Goal: Task Accomplishment & Management: Manage account settings

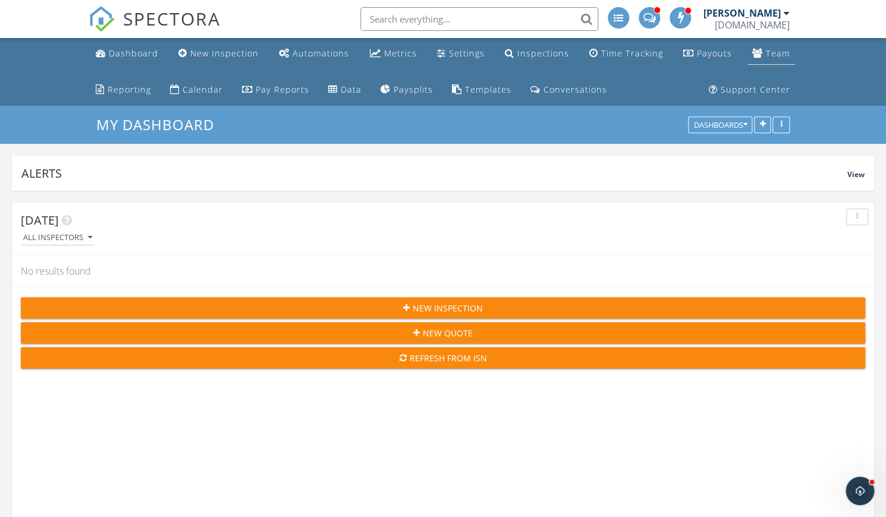
click at [785, 54] on div "Team" at bounding box center [778, 53] width 24 height 11
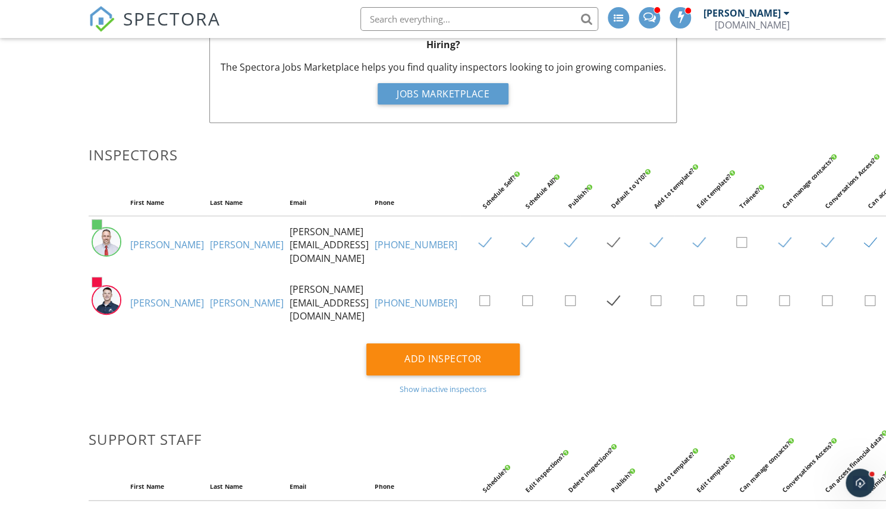
scroll to position [151, 0]
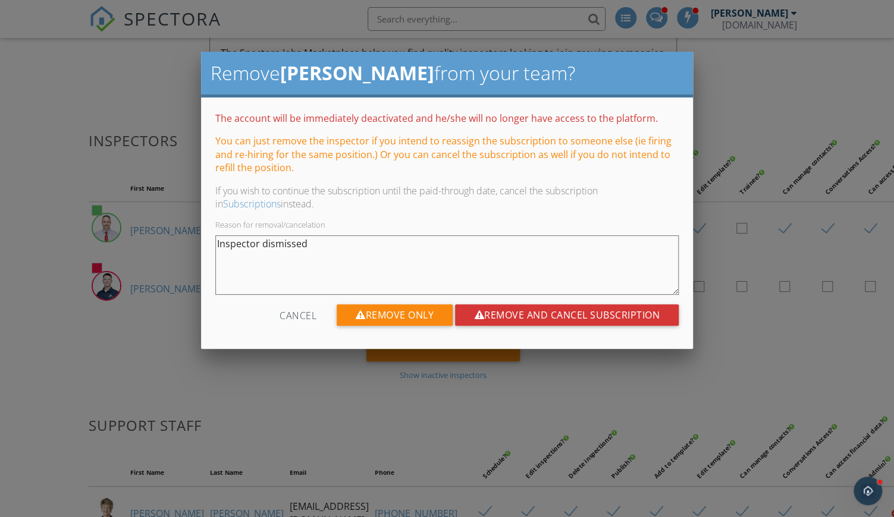
click at [297, 311] on div "Cancel" at bounding box center [297, 314] width 37 height 21
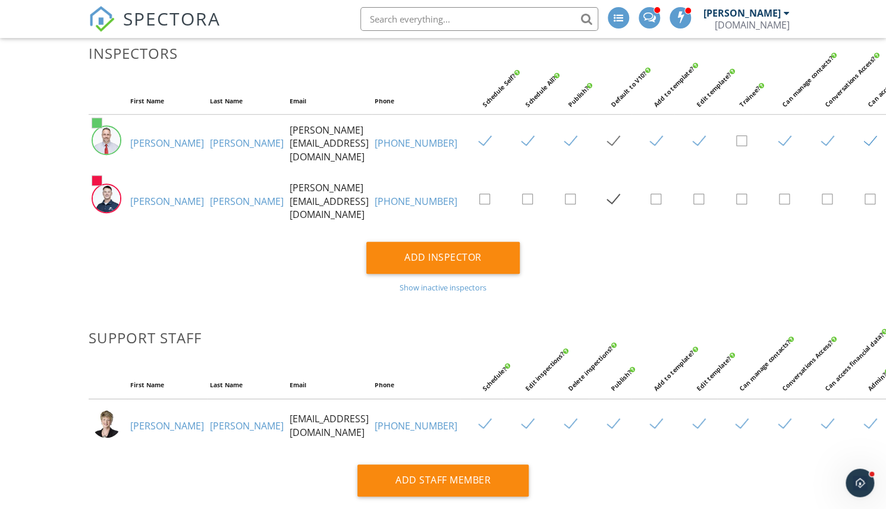
scroll to position [222, 0]
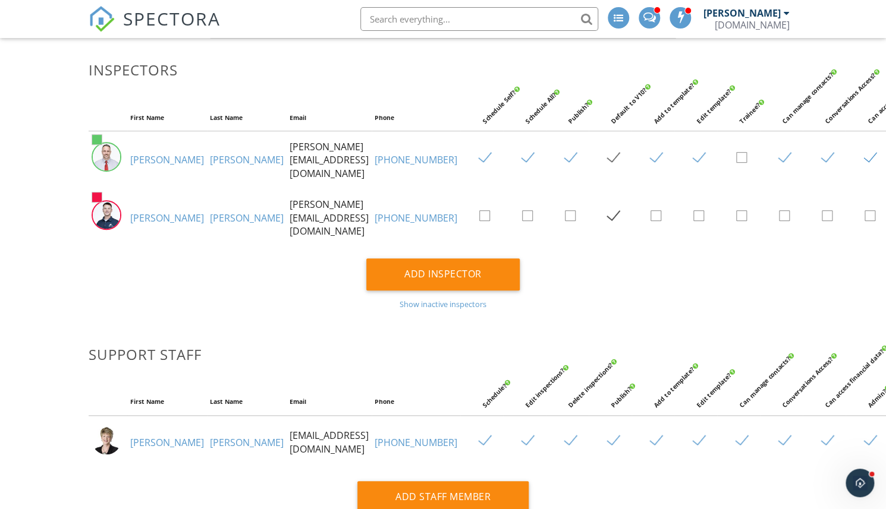
click at [465, 301] on div "Show inactive inspectors" at bounding box center [443, 305] width 709 height 10
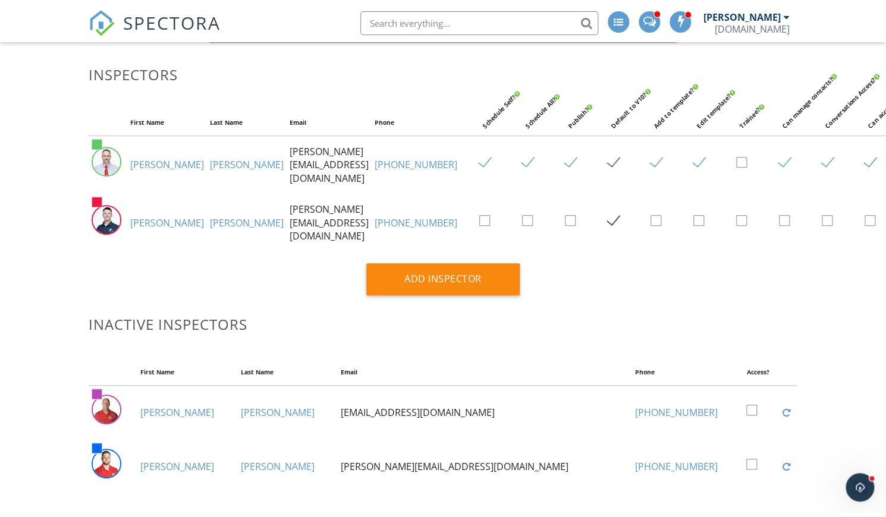
scroll to position [218, 0]
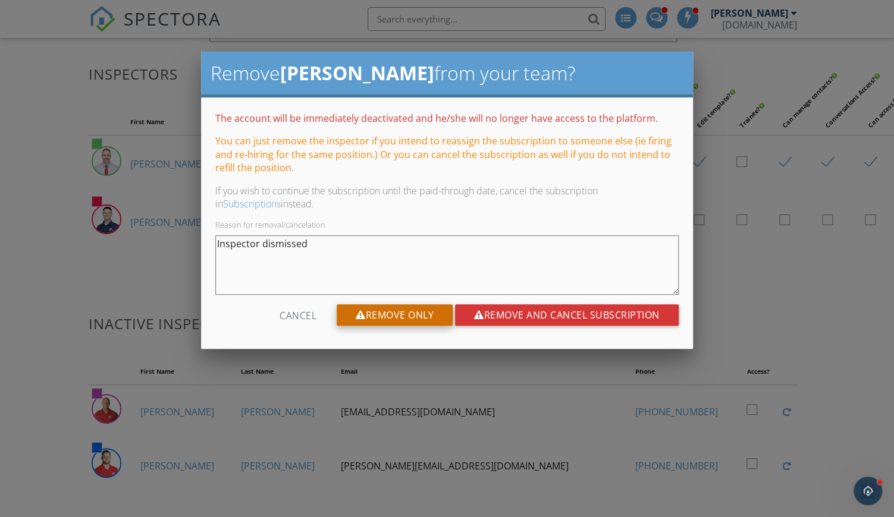
click at [386, 313] on div "Remove Only" at bounding box center [394, 314] width 116 height 21
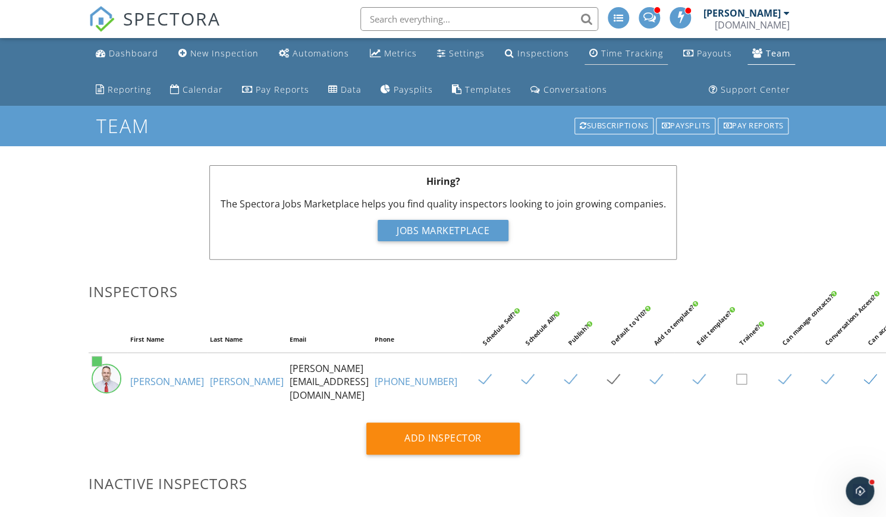
scroll to position [0, 0]
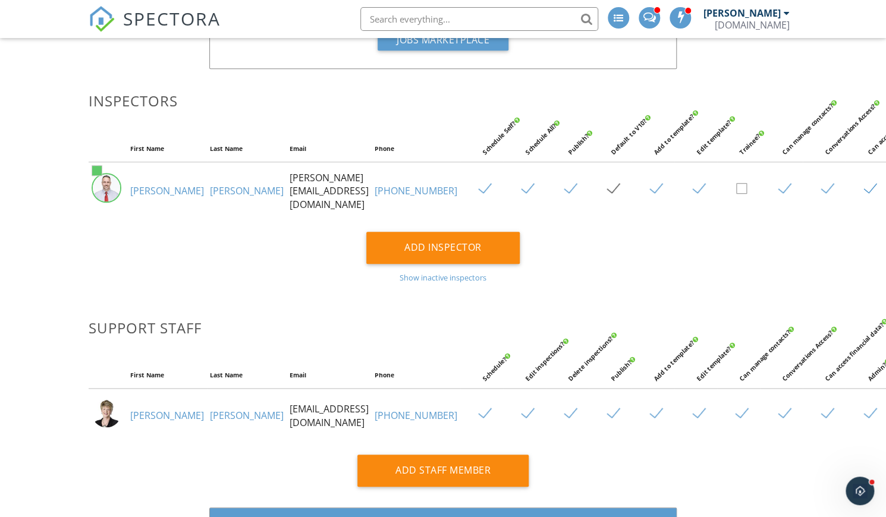
click at [440, 282] on div "Show inactive inspectors" at bounding box center [443, 278] width 709 height 10
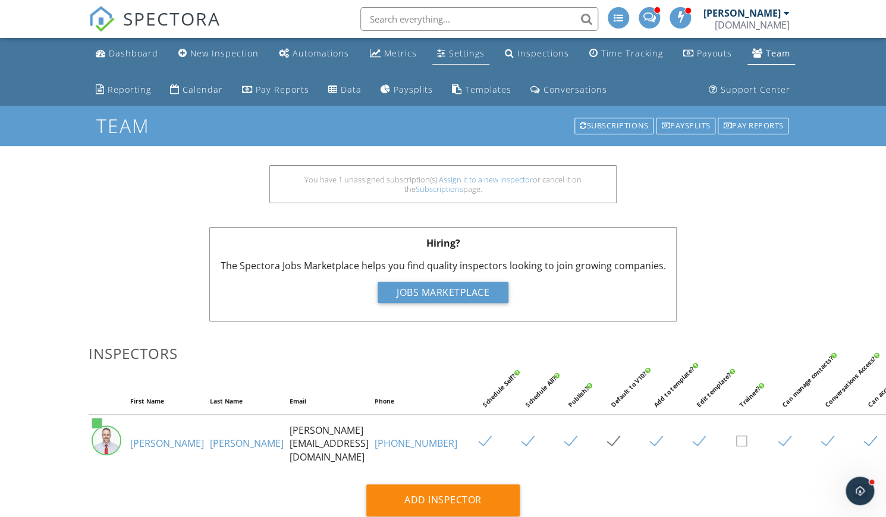
click at [454, 54] on div "Settings" at bounding box center [467, 53] width 36 height 11
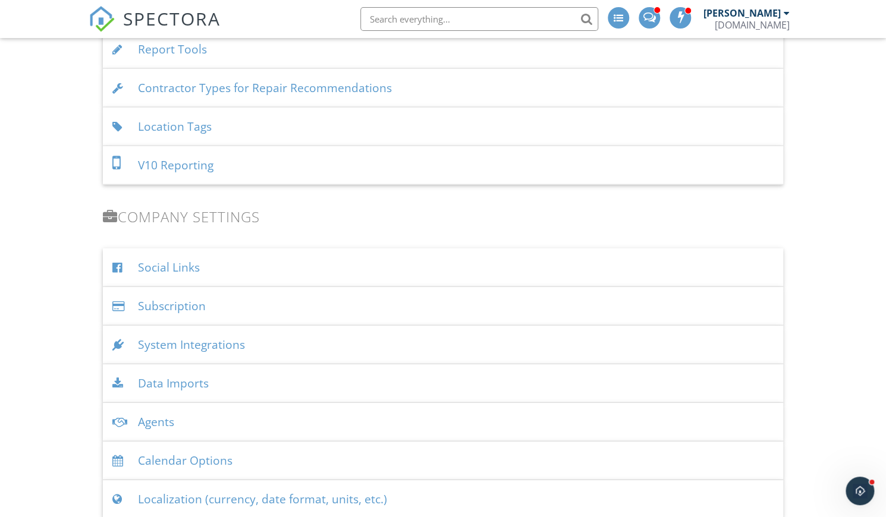
scroll to position [1277, 0]
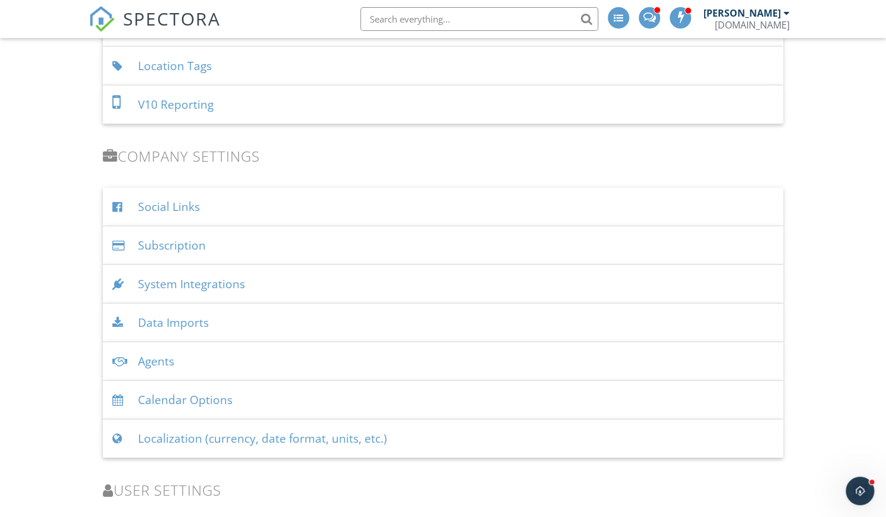
click at [171, 62] on div "Location Tags" at bounding box center [443, 66] width 680 height 39
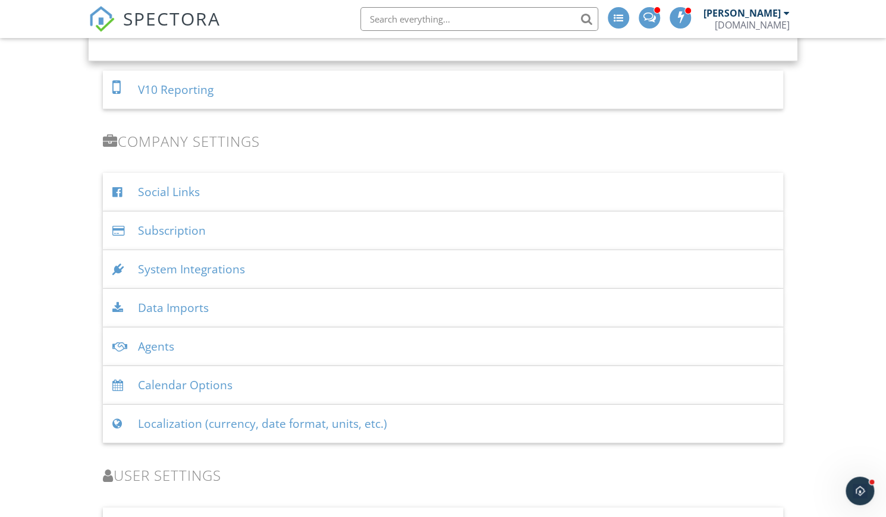
scroll to position [1545, 0]
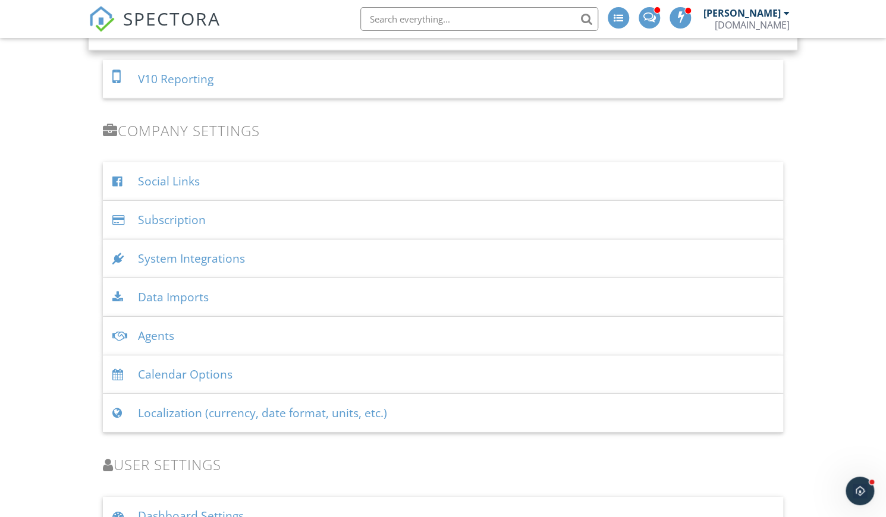
click at [170, 249] on div "System Integrations" at bounding box center [443, 259] width 680 height 39
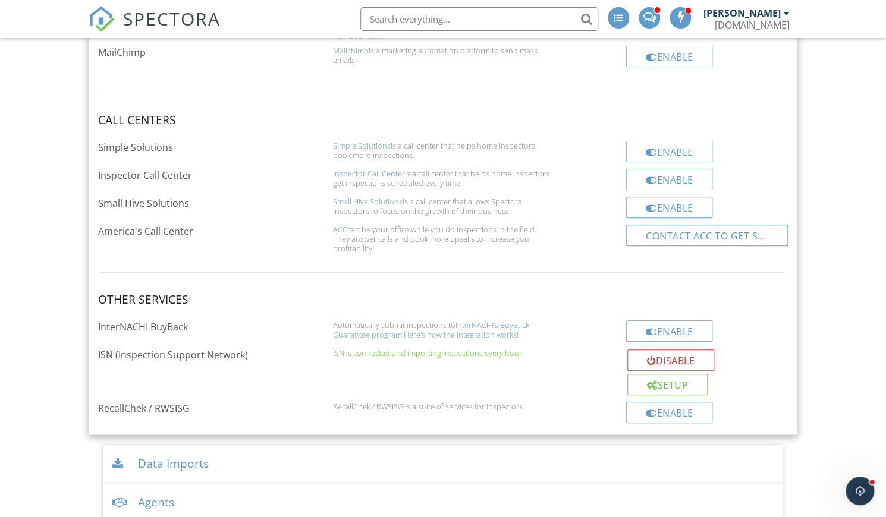
scroll to position [2101, 0]
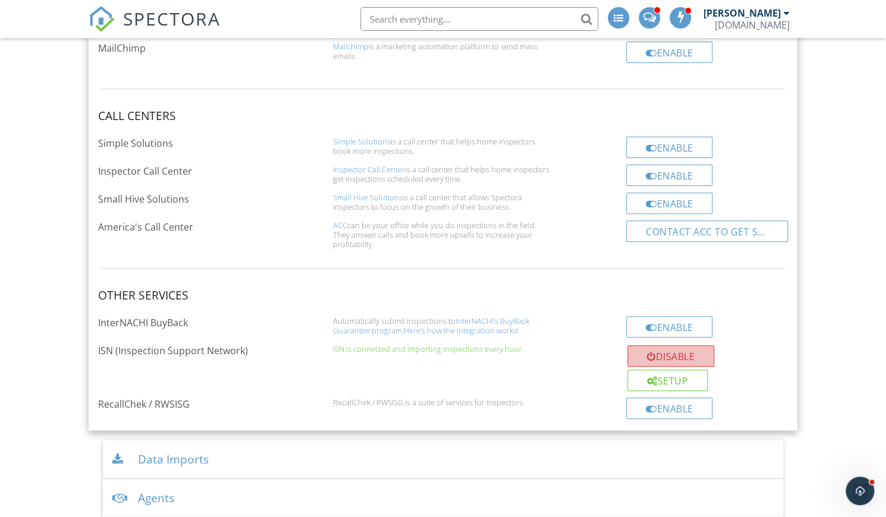
click at [668, 345] on button "Disable" at bounding box center [670, 355] width 87 height 21
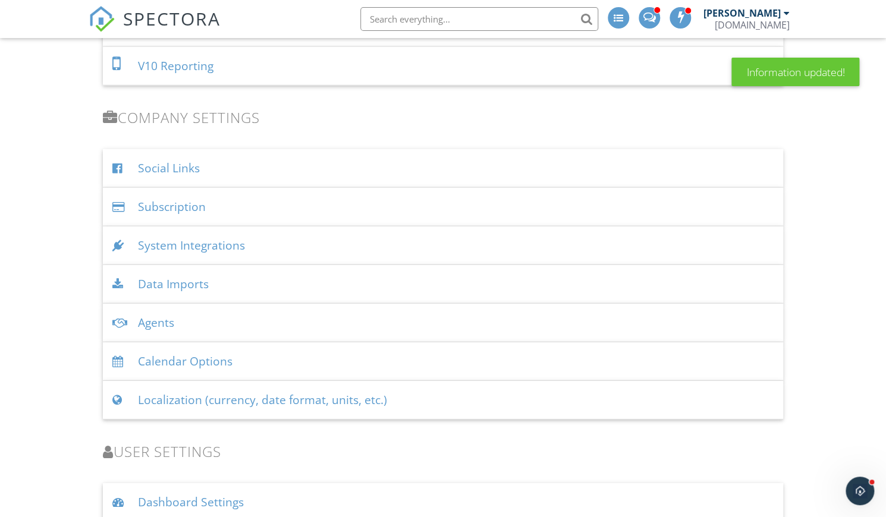
scroll to position [1363, 0]
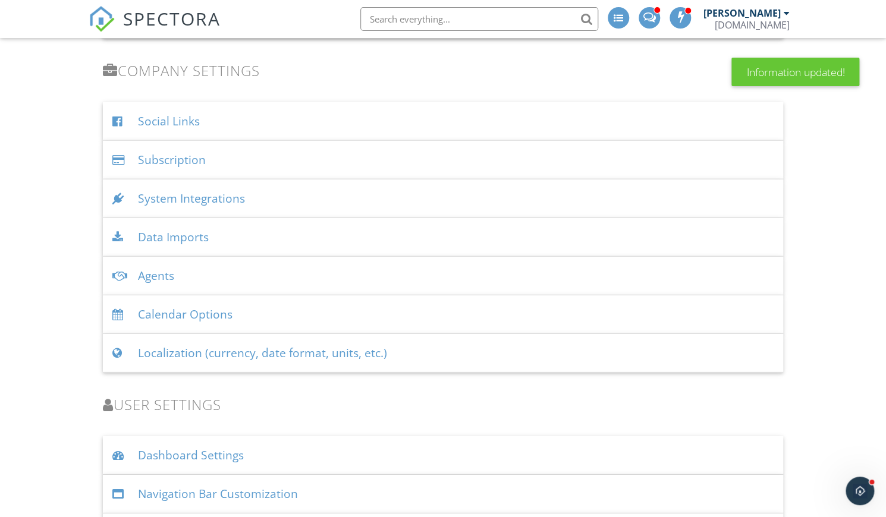
click at [166, 229] on div "Data Imports" at bounding box center [443, 237] width 680 height 39
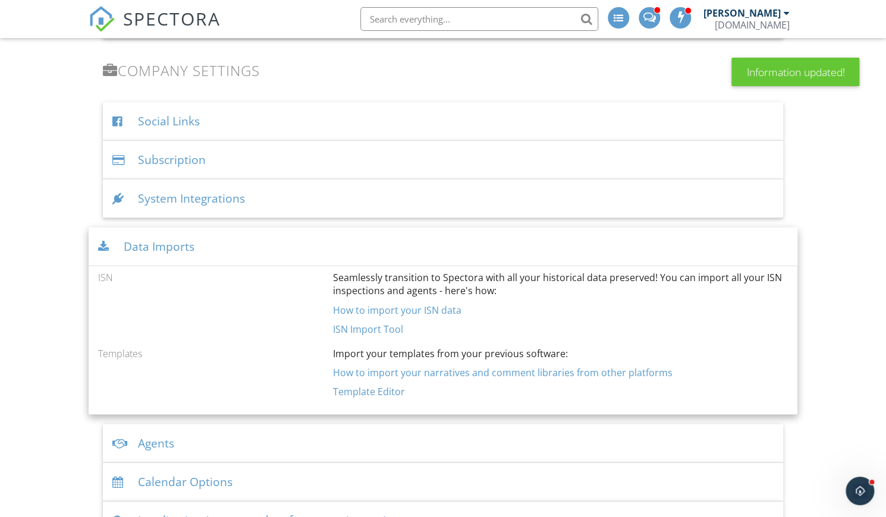
click at [178, 198] on div "System Integrations" at bounding box center [443, 199] width 680 height 39
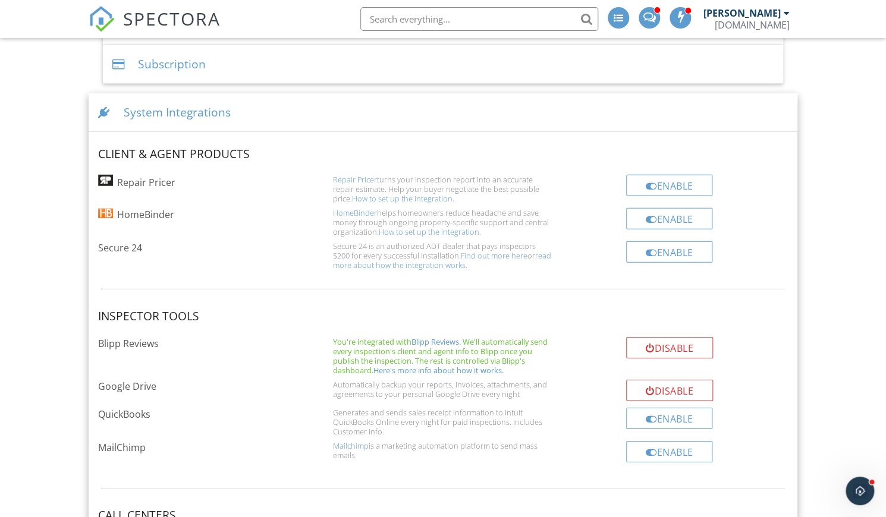
scroll to position [1437, 0]
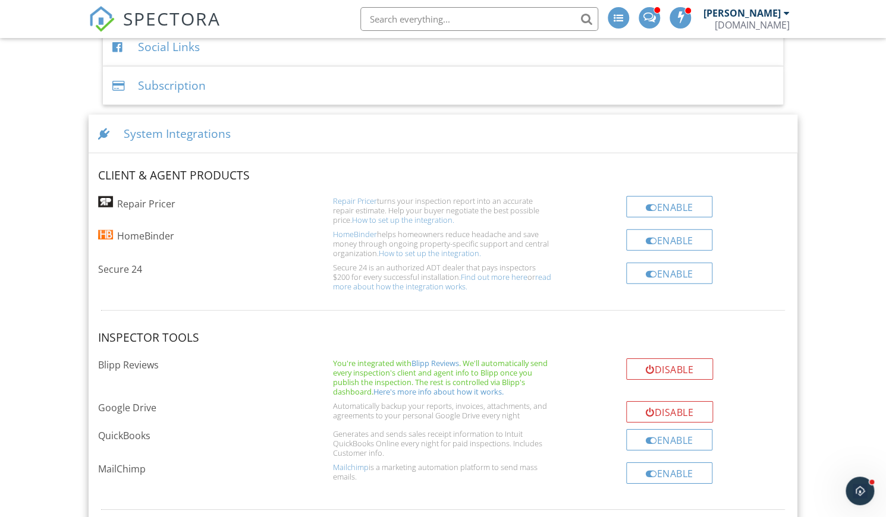
click at [143, 124] on div "System Integrations" at bounding box center [443, 134] width 709 height 39
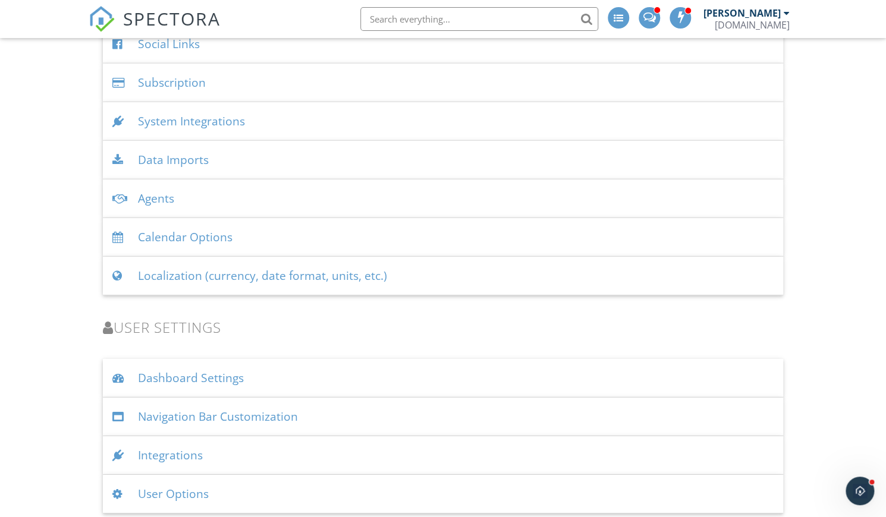
scroll to position [1439, 0]
click at [187, 372] on div "Dashboard Settings" at bounding box center [443, 379] width 680 height 39
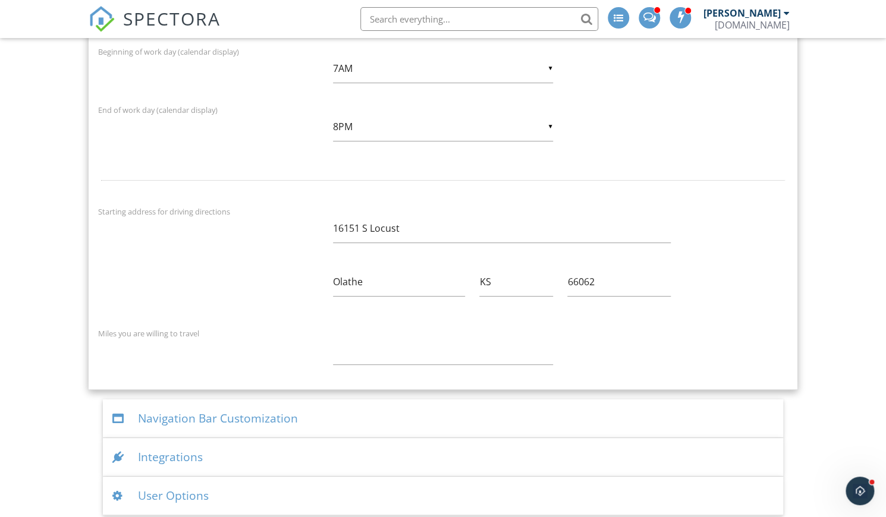
scroll to position [2088, 0]
click at [188, 415] on div "Navigation Bar Customization" at bounding box center [443, 420] width 680 height 39
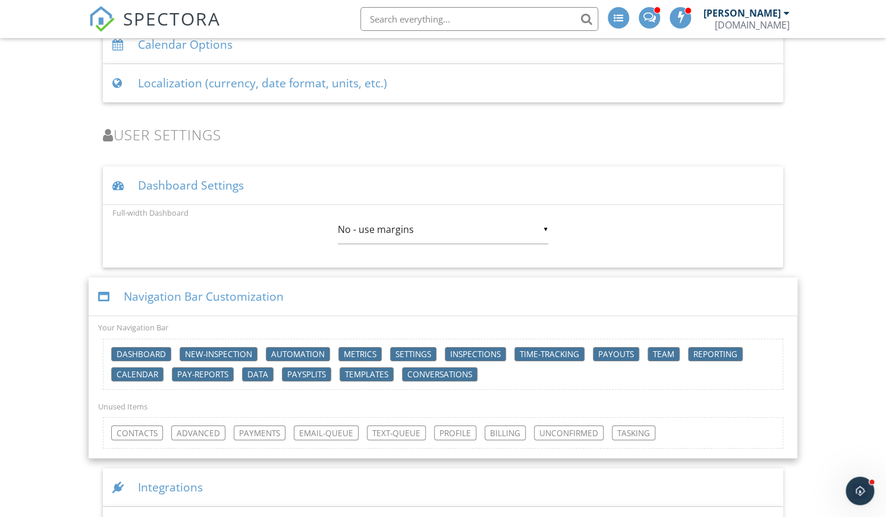
scroll to position [1615, 0]
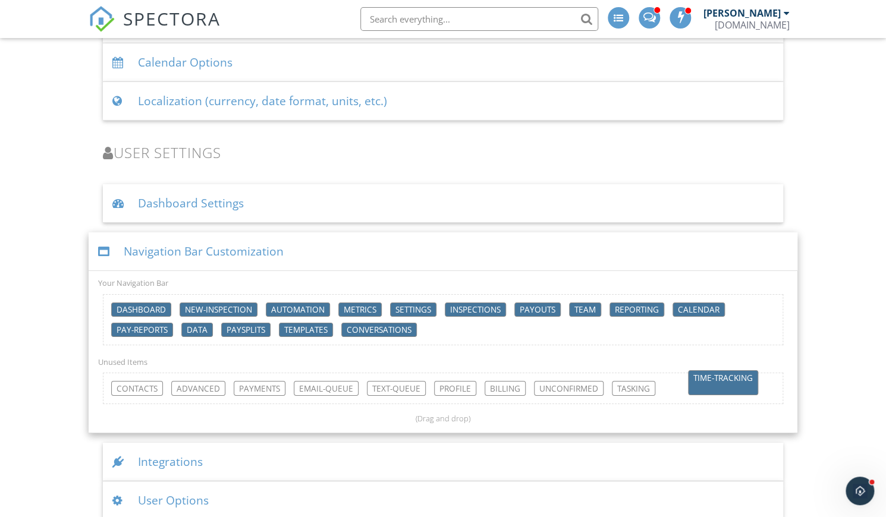
drag, startPoint x: 552, startPoint y: 303, endPoint x: 725, endPoint y: 379, distance: 189.2
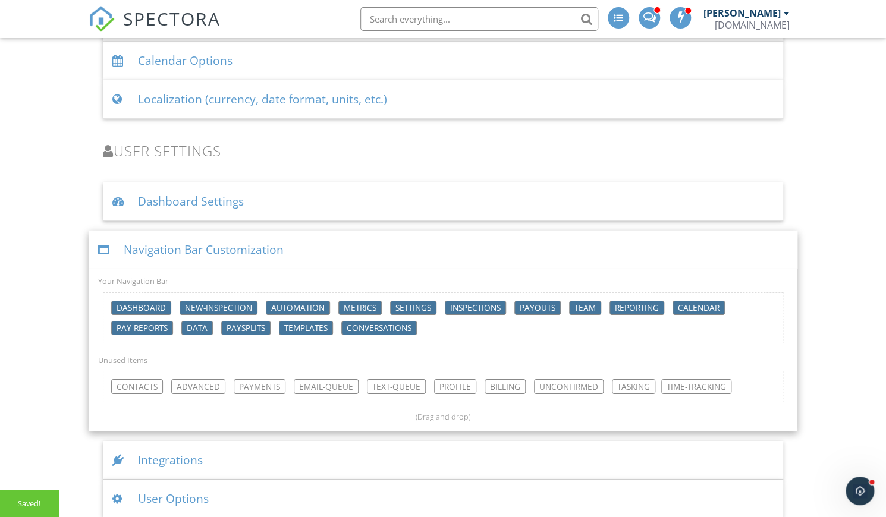
scroll to position [1616, 0]
click at [163, 448] on div "Integrations" at bounding box center [443, 461] width 680 height 39
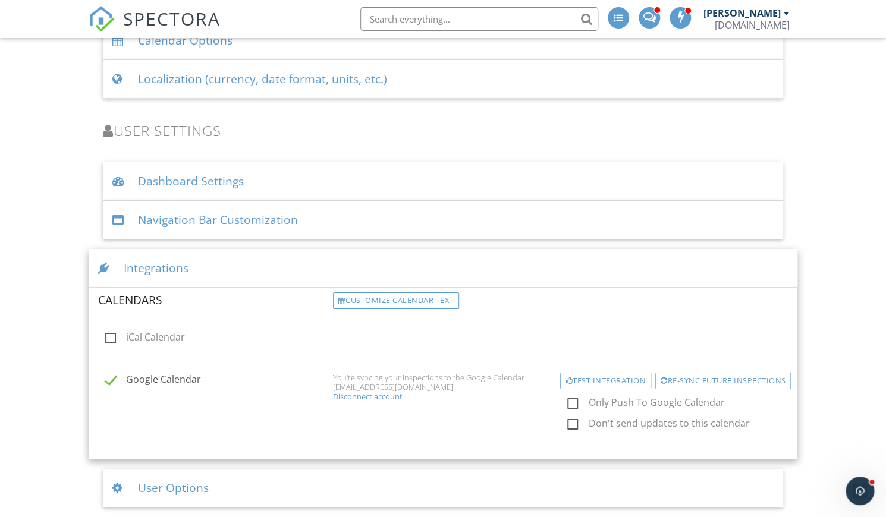
scroll to position [1645, 0]
click at [168, 482] on div "User Options" at bounding box center [443, 488] width 680 height 39
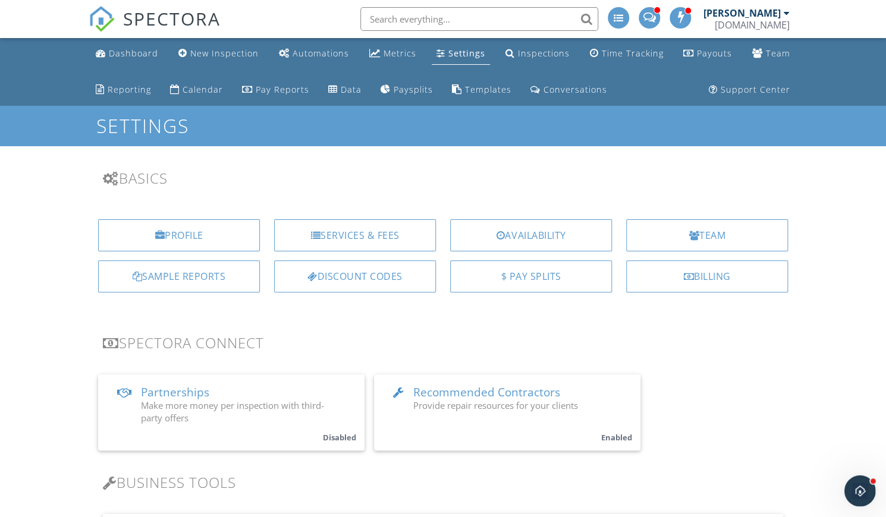
click at [858, 492] on icon "Open Intercom Messenger" at bounding box center [859, 490] width 20 height 20
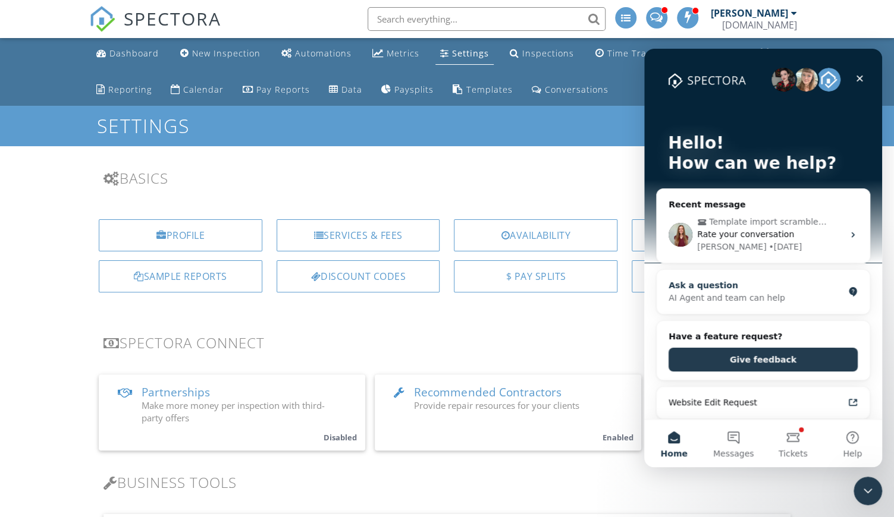
click at [748, 298] on div "AI Agent and team can help" at bounding box center [755, 298] width 175 height 12
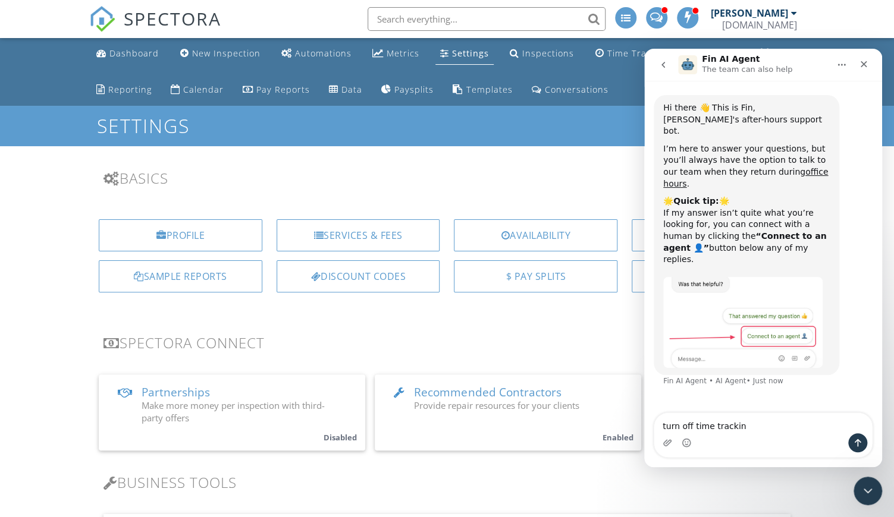
type textarea "turn off time tracking"
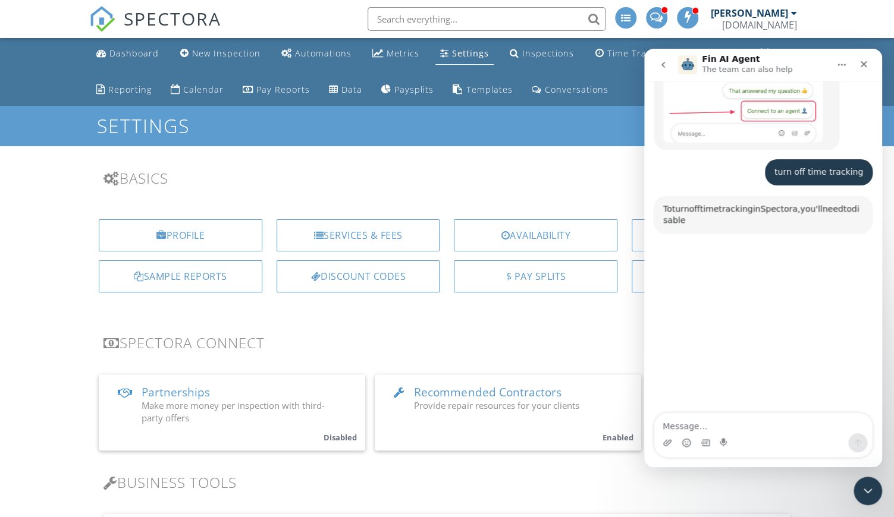
scroll to position [269, 0]
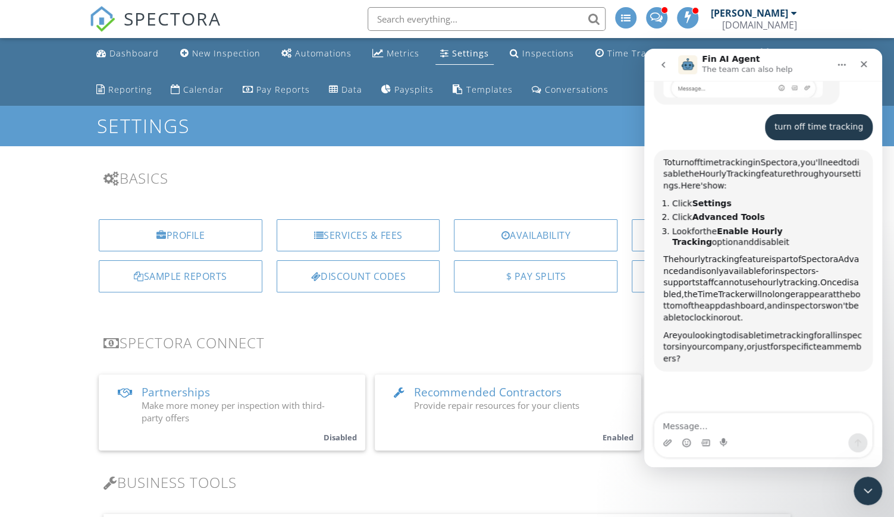
click at [348, 341] on h3 "Spectora Connect" at bounding box center [446, 343] width 686 height 16
click at [858, 482] on icon "Close Intercom Messenger" at bounding box center [865, 489] width 14 height 14
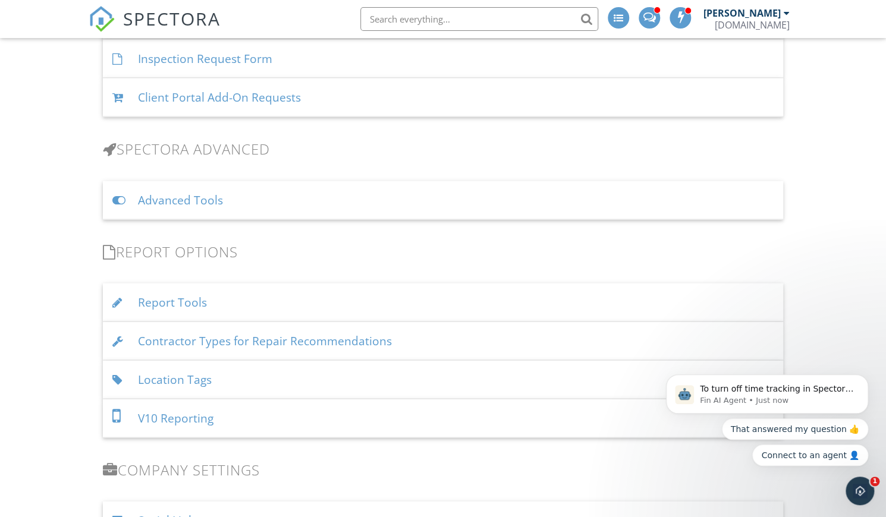
scroll to position [964, 0]
click at [191, 197] on div "Advanced Tools" at bounding box center [443, 200] width 680 height 39
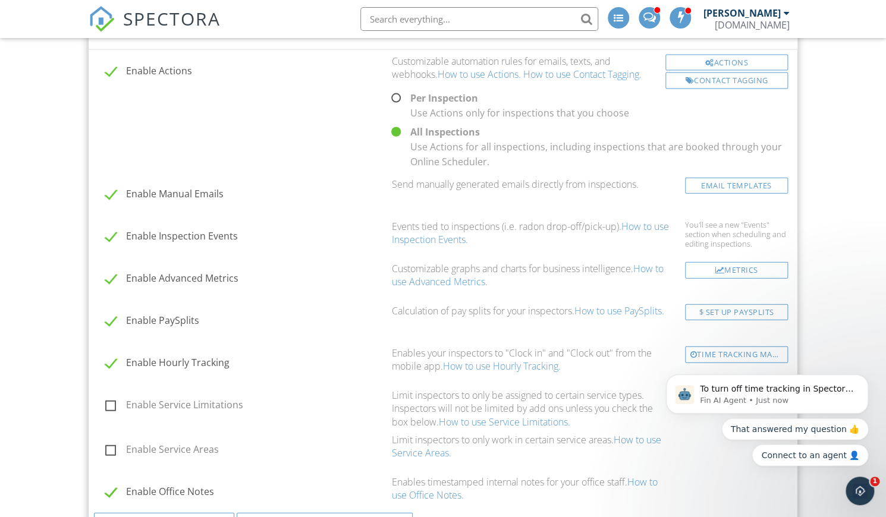
scroll to position [1171, 0]
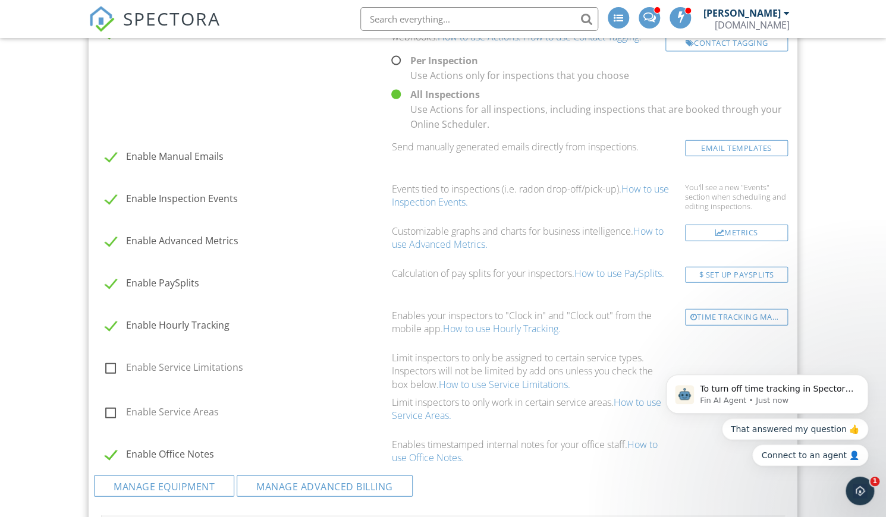
click at [109, 320] on label "Enable Hourly Tracking" at bounding box center [244, 327] width 279 height 15
checkbox input "false"
click at [112, 407] on label "Enable Service Areas" at bounding box center [244, 414] width 279 height 15
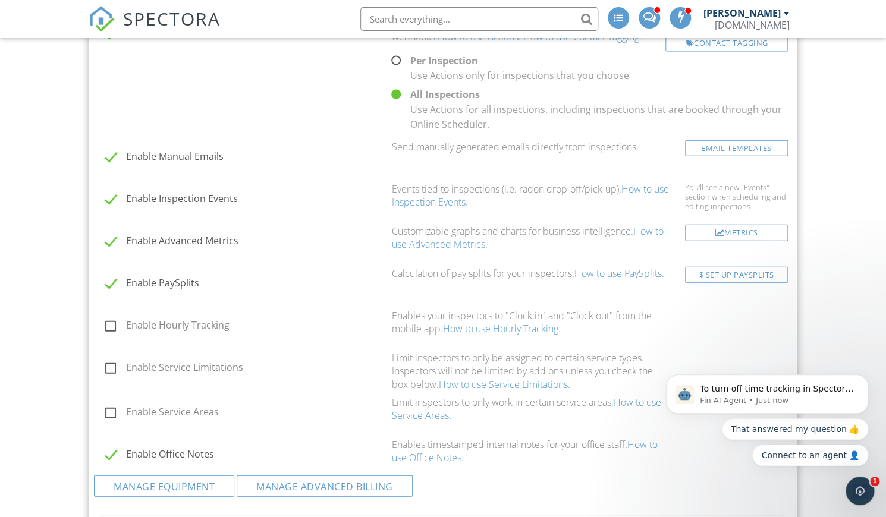
click at [106, 410] on input "Enable Service Areas" at bounding box center [102, 414] width 8 height 8
click at [643, 396] on link "How to use Service Areas." at bounding box center [525, 409] width 269 height 26
click at [111, 407] on label "Enable Service Areas" at bounding box center [244, 414] width 279 height 15
checkbox input "false"
